Goal: Information Seeking & Learning: Compare options

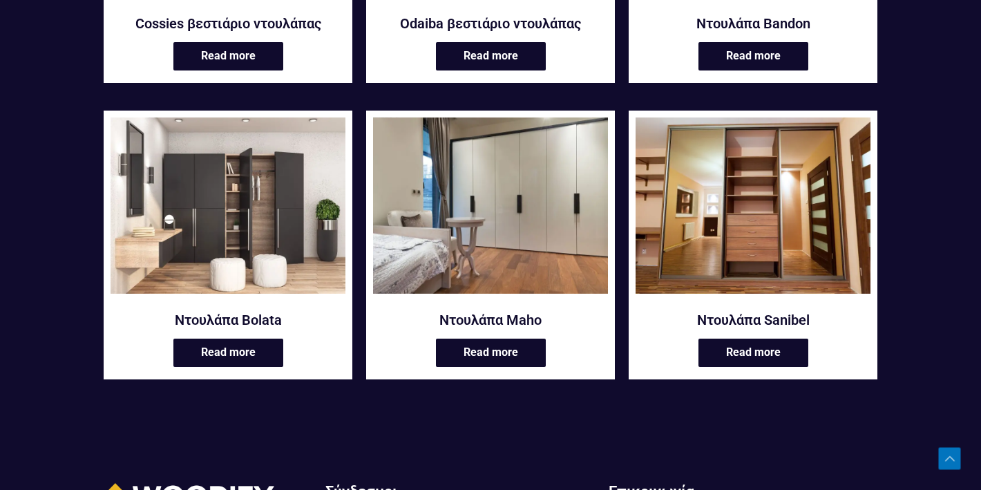
scroll to position [483, 0]
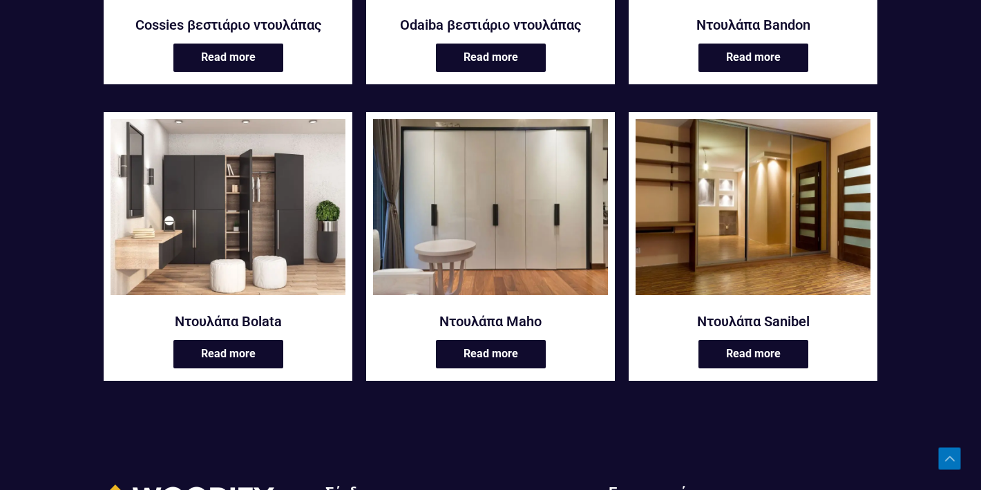
click at [706, 259] on img at bounding box center [752, 207] width 235 height 176
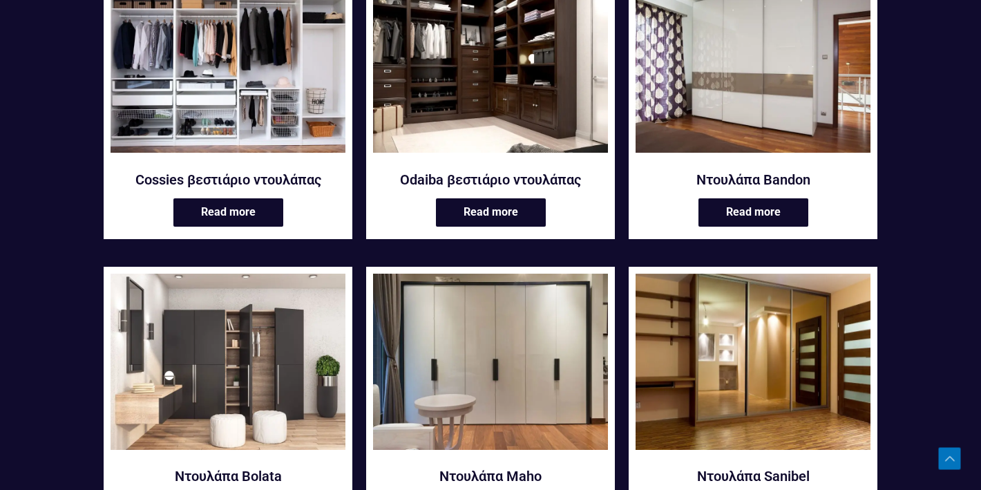
scroll to position [327, 0]
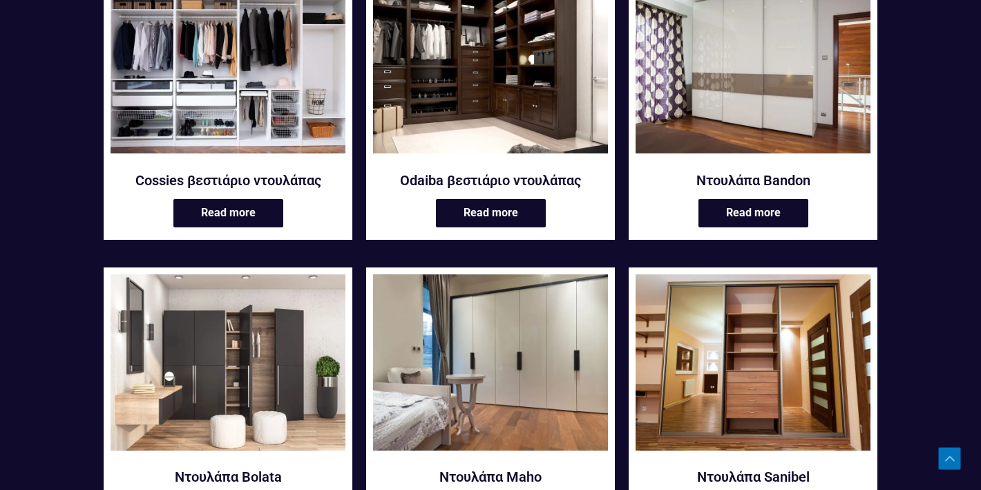
click at [519, 302] on img at bounding box center [490, 362] width 235 height 176
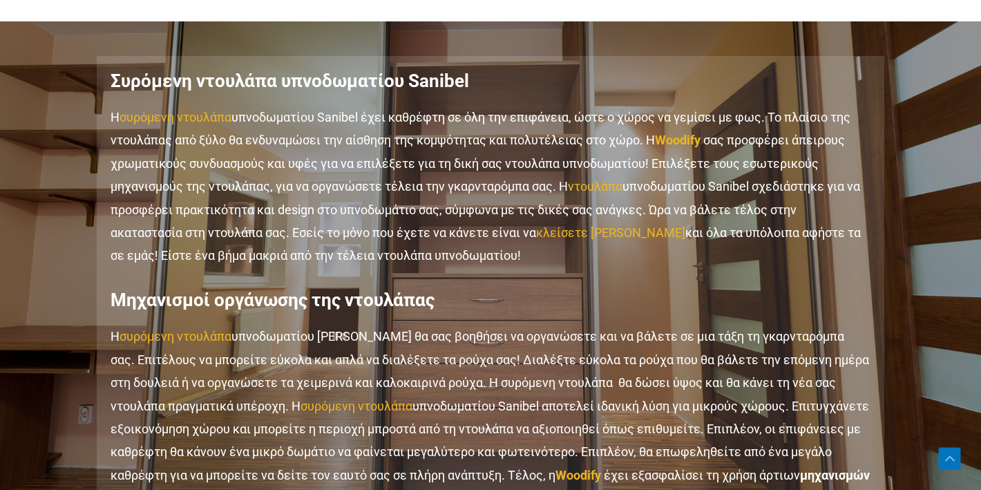
scroll to position [1362, 0]
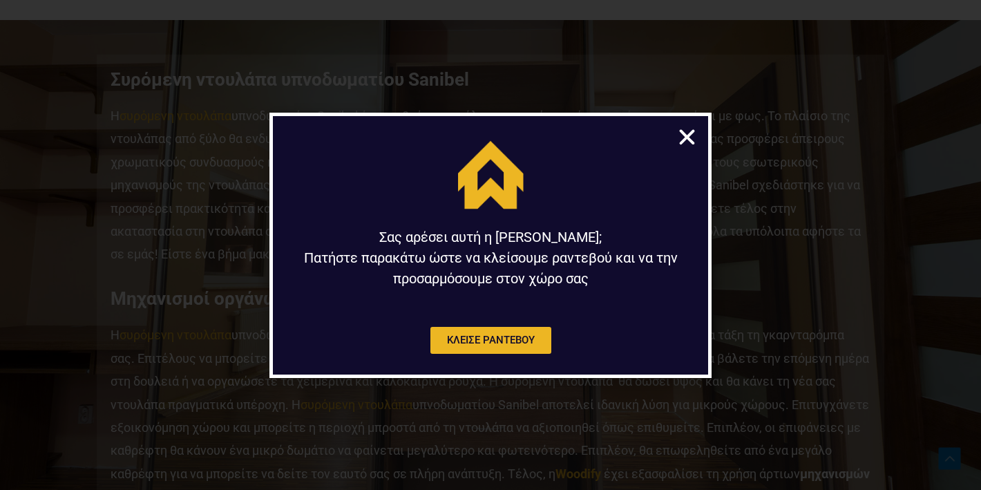
drag, startPoint x: 684, startPoint y: 137, endPoint x: 619, endPoint y: 113, distance: 69.3
click at [684, 137] on icon "Close" at bounding box center [686, 136] width 21 height 21
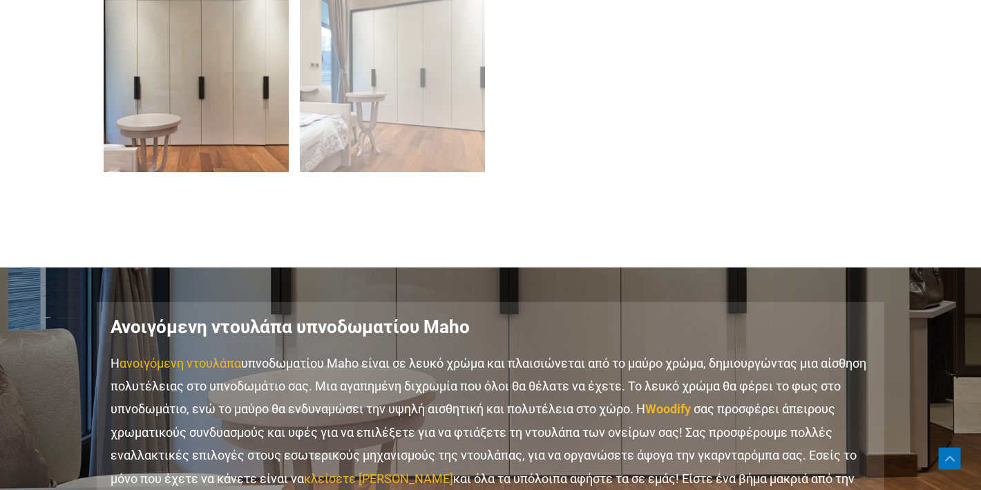
scroll to position [1113, 0]
